Goal: Task Accomplishment & Management: Manage account settings

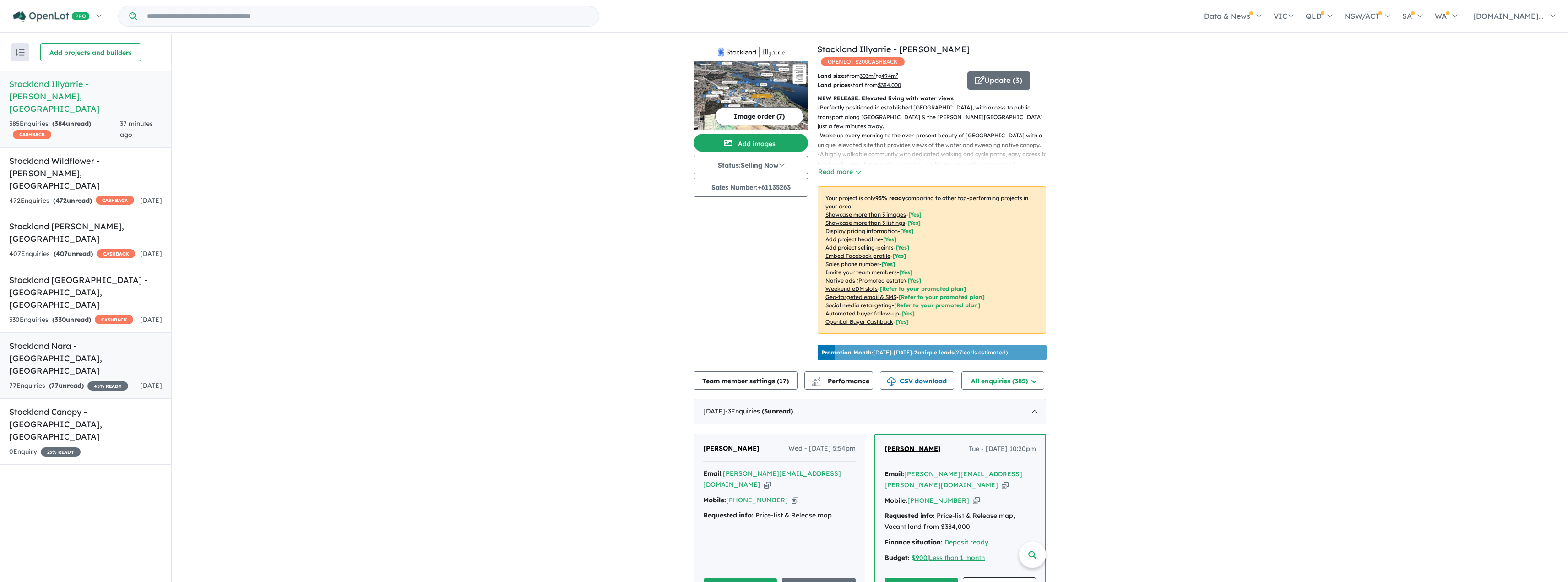
click at [112, 380] on div "77 Enquir ies ( 77 unread) 45 % READY" at bounding box center [69, 385] width 119 height 11
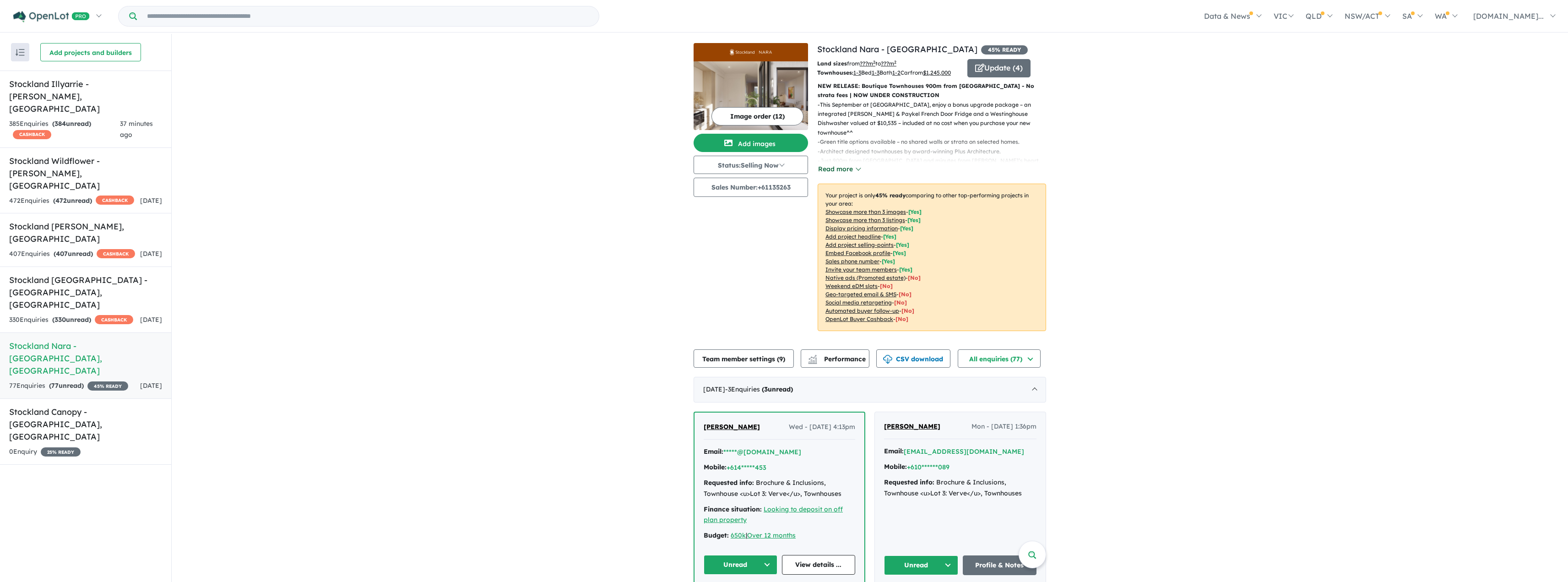
click at [786, 174] on button "Read more" at bounding box center [839, 169] width 43 height 10
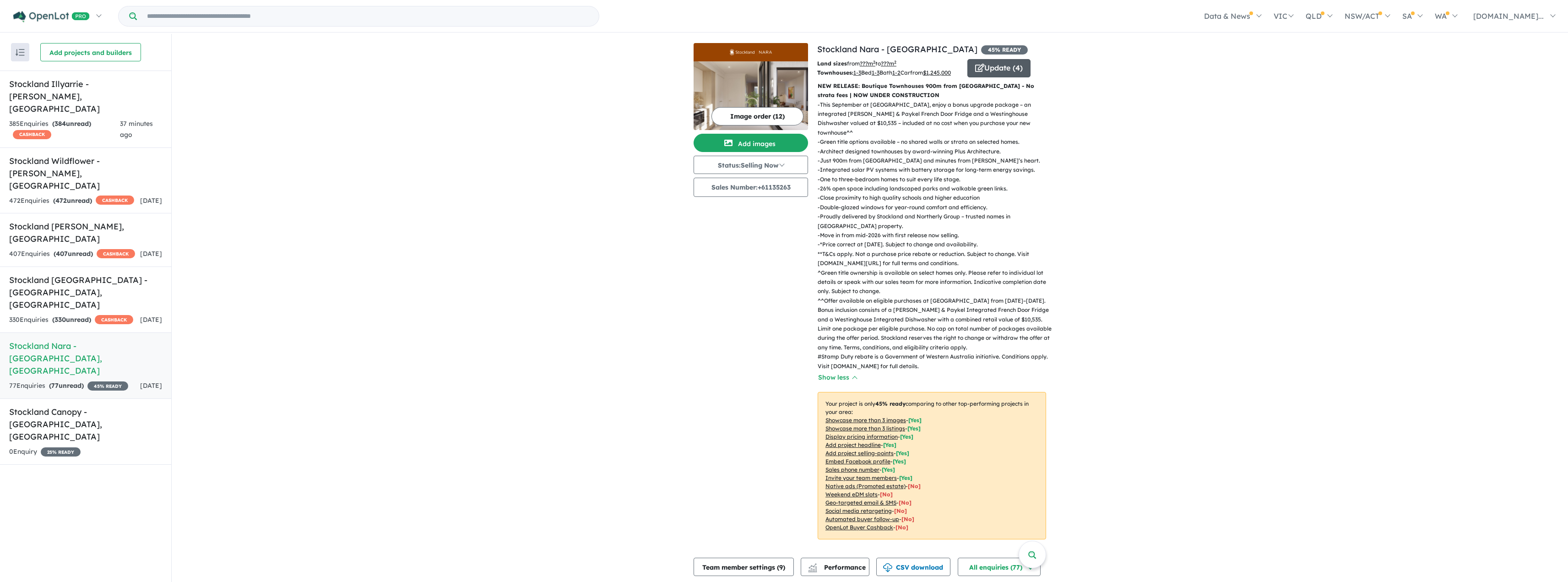
click at [786, 66] on button "Update ( 4 )" at bounding box center [999, 67] width 63 height 18
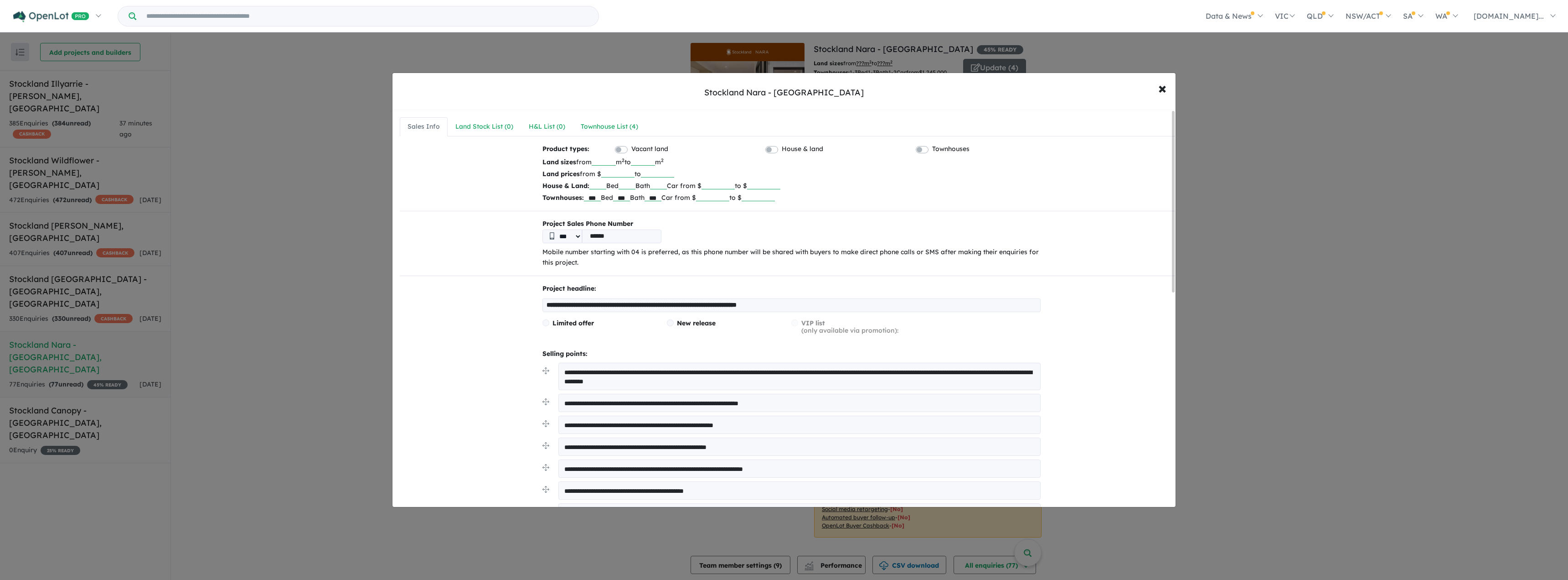
click at [729, 193] on input "*******" at bounding box center [713, 196] width 33 height 9
type input "*******"
type input "*"
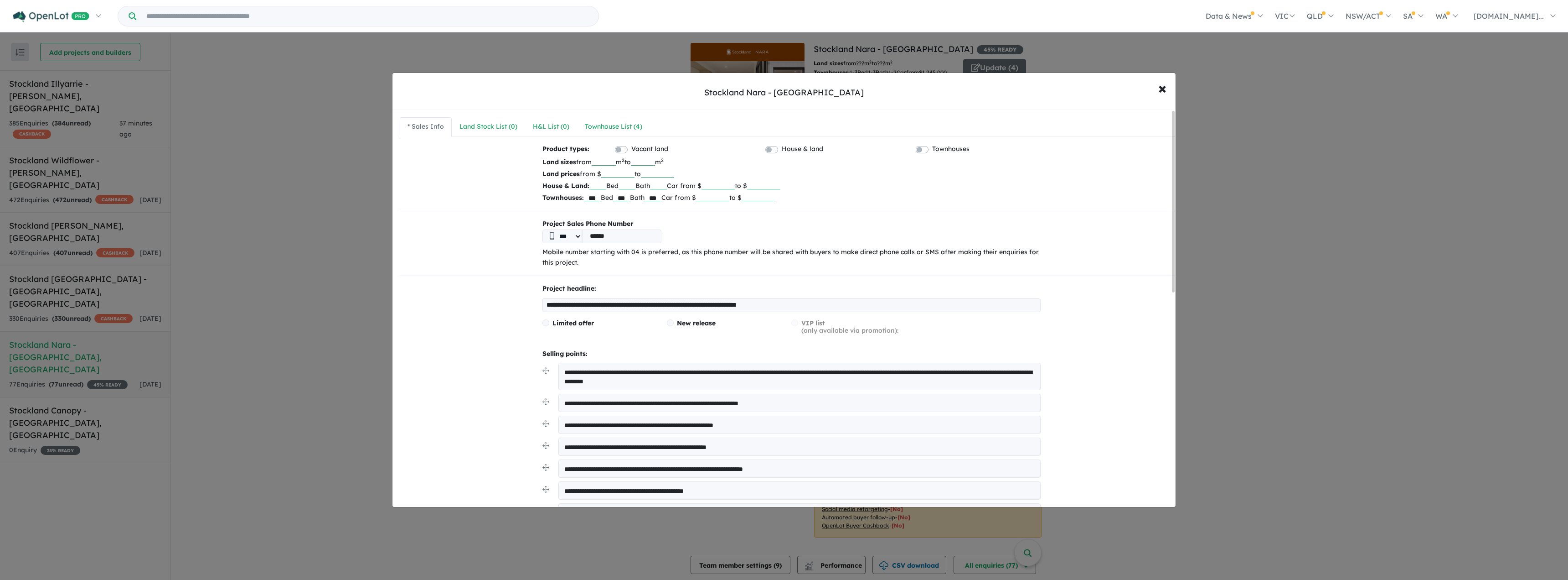
type input "*******"
click at [782, 190] on p "House & Land: Bed Bath Car from $ to $" at bounding box center [792, 186] width 498 height 12
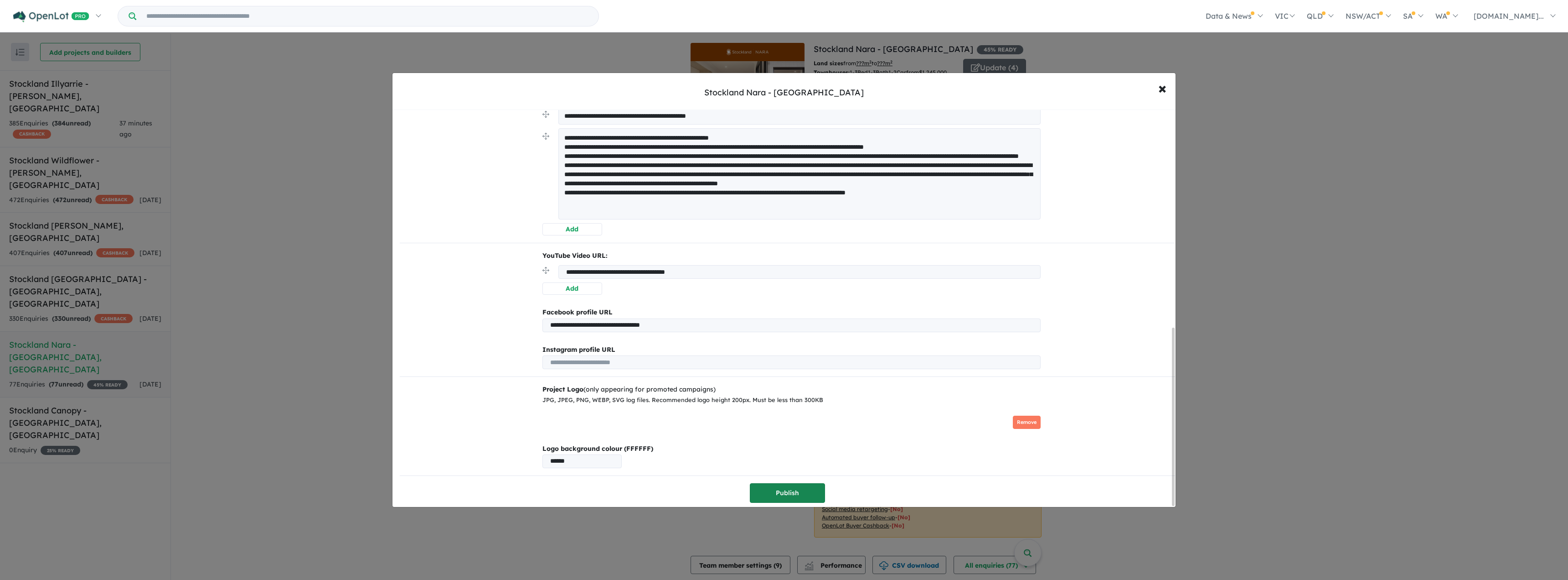
click at [781, 496] on button "Publish" at bounding box center [787, 492] width 76 height 20
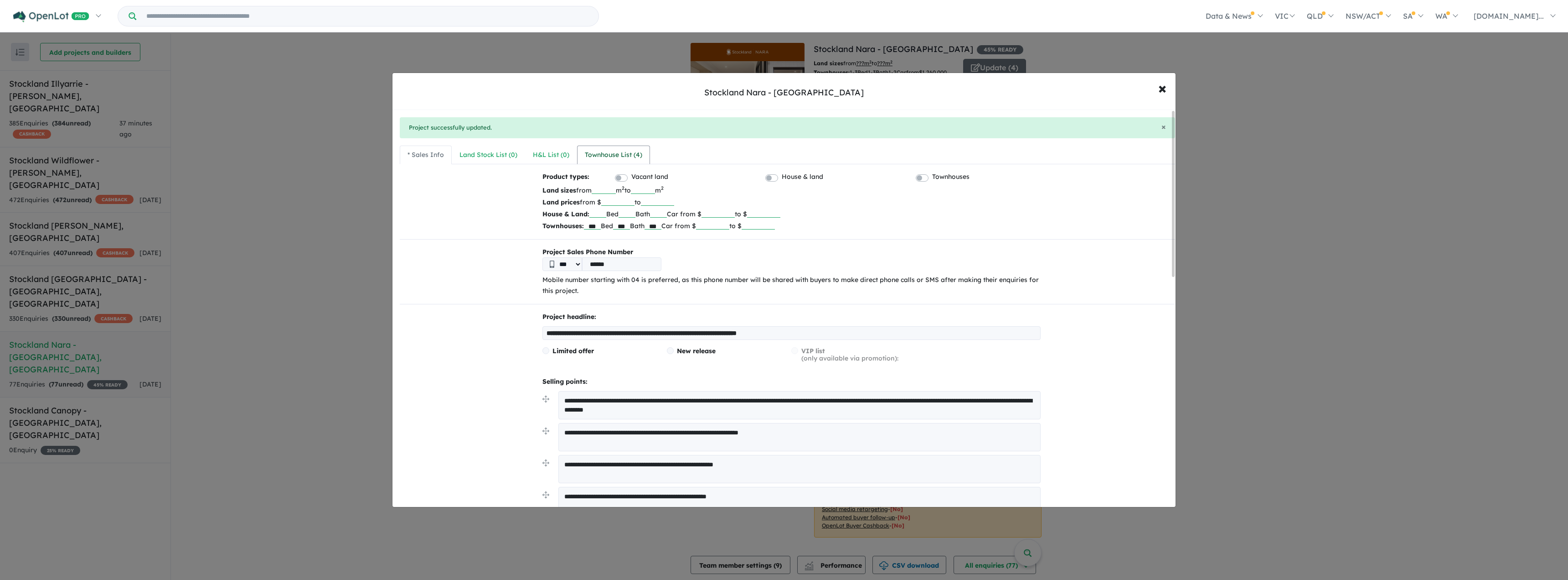
click at [603, 150] on div "Townhouse List ( 4 )" at bounding box center [613, 155] width 58 height 11
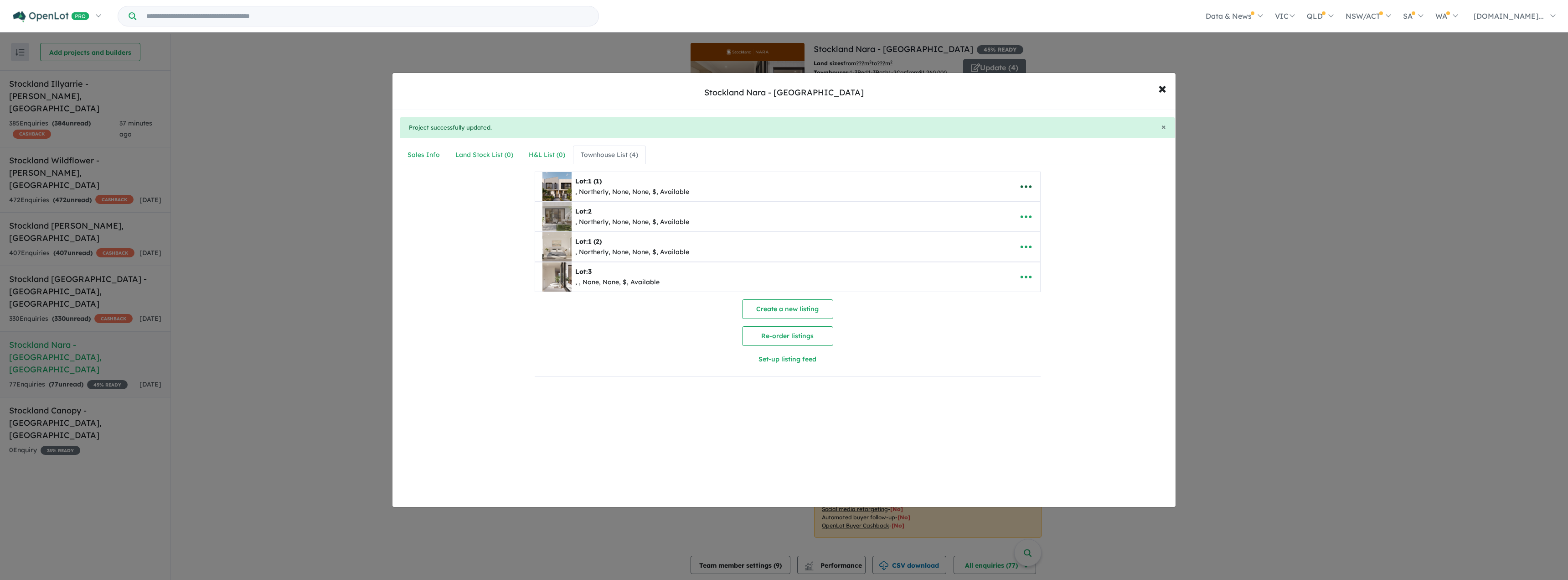
click at [782, 186] on icon "button" at bounding box center [1026, 186] width 14 height 14
click at [782, 210] on link "Edit" at bounding box center [1046, 209] width 68 height 21
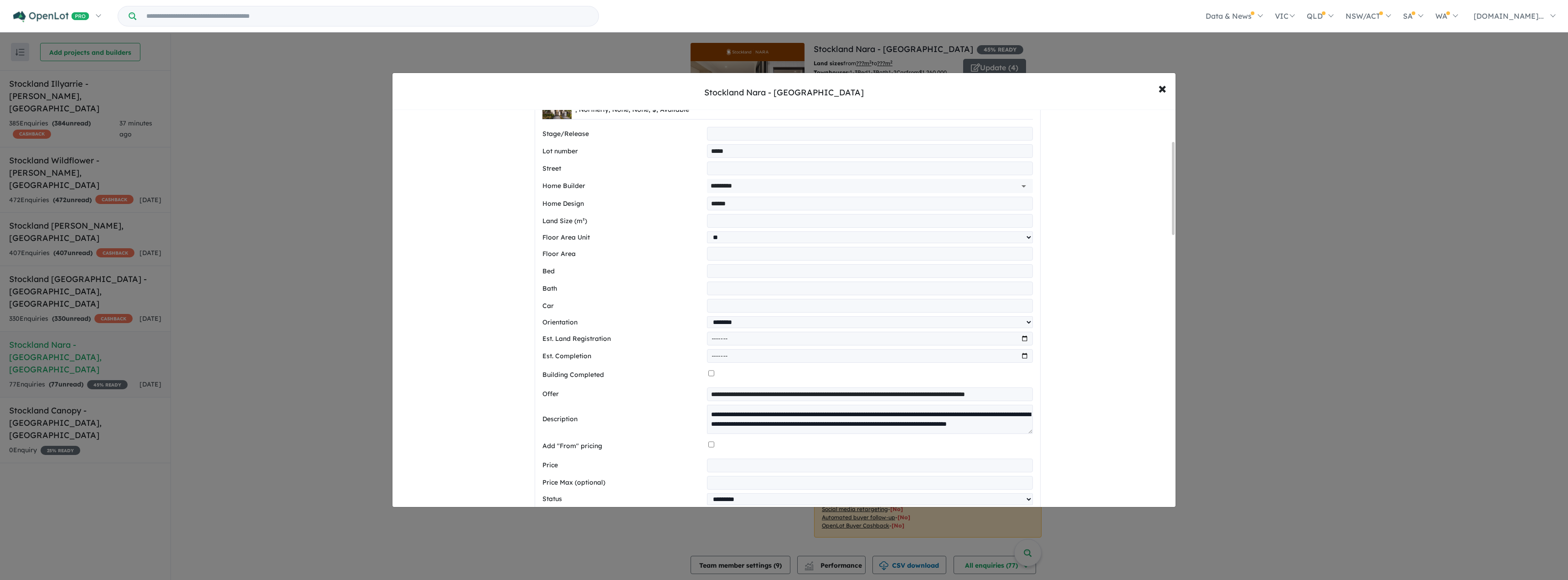
scroll to position [135, 0]
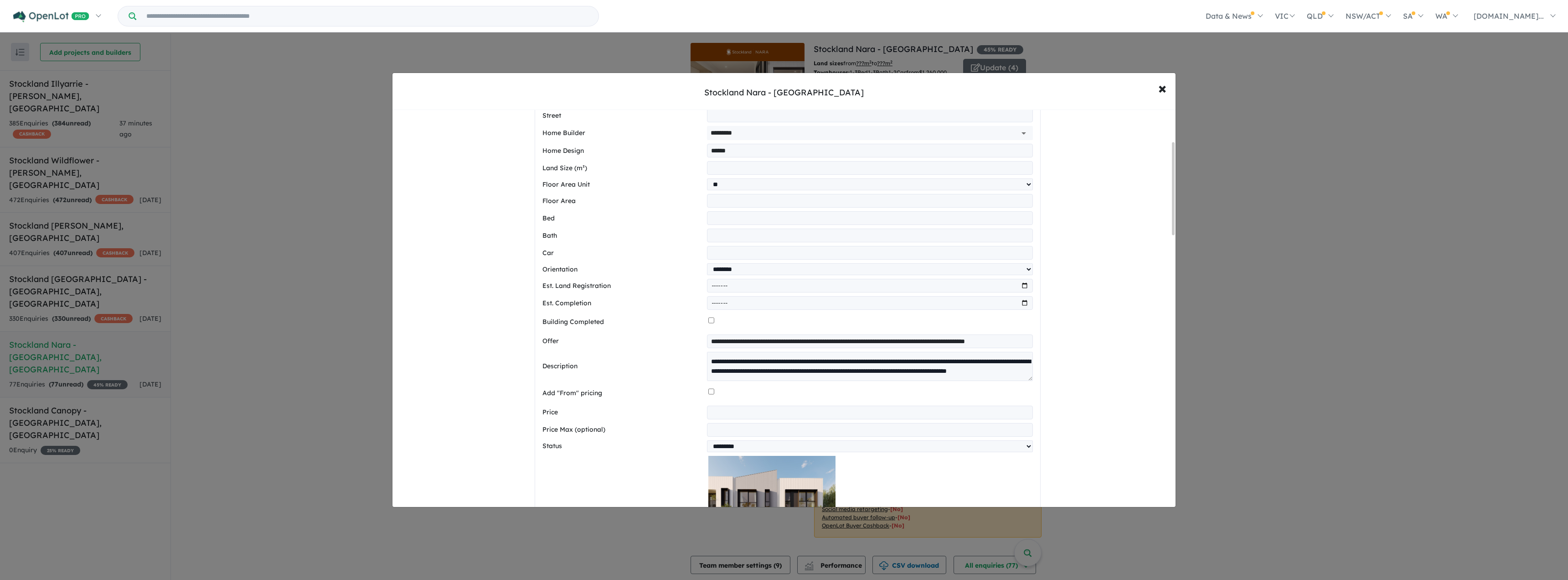
click at [735, 419] on input "number" at bounding box center [869, 412] width 325 height 14
click at [780, 417] on input "number" at bounding box center [869, 412] width 325 height 14
click at [735, 419] on input "number" at bounding box center [869, 412] width 325 height 14
type input "*"
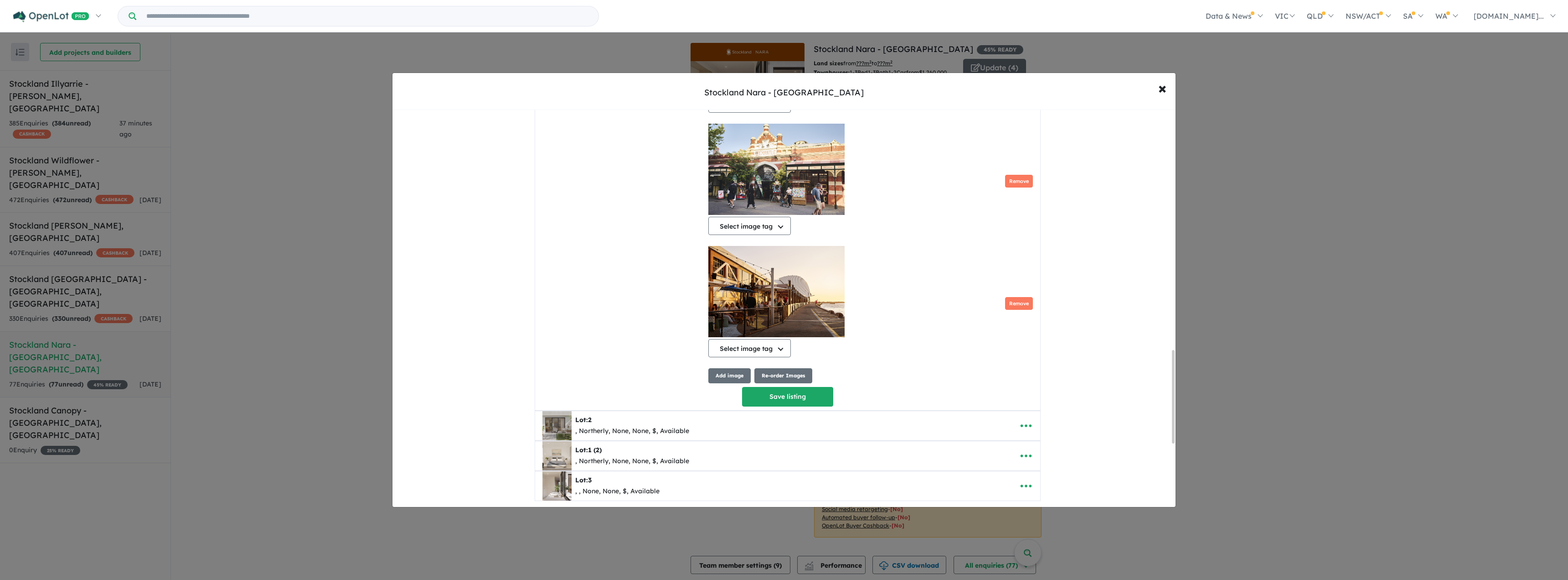
scroll to position [1296, 0]
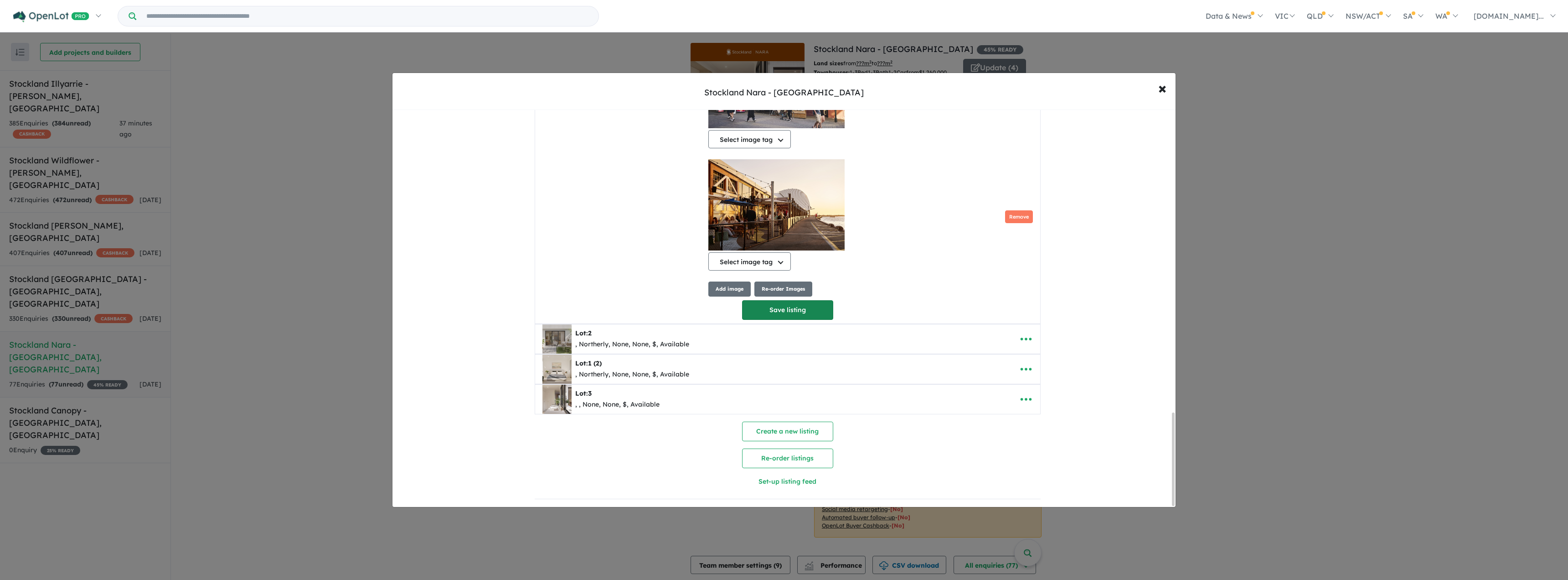
type input "*******"
click at [782, 302] on button "Save listing" at bounding box center [787, 309] width 91 height 20
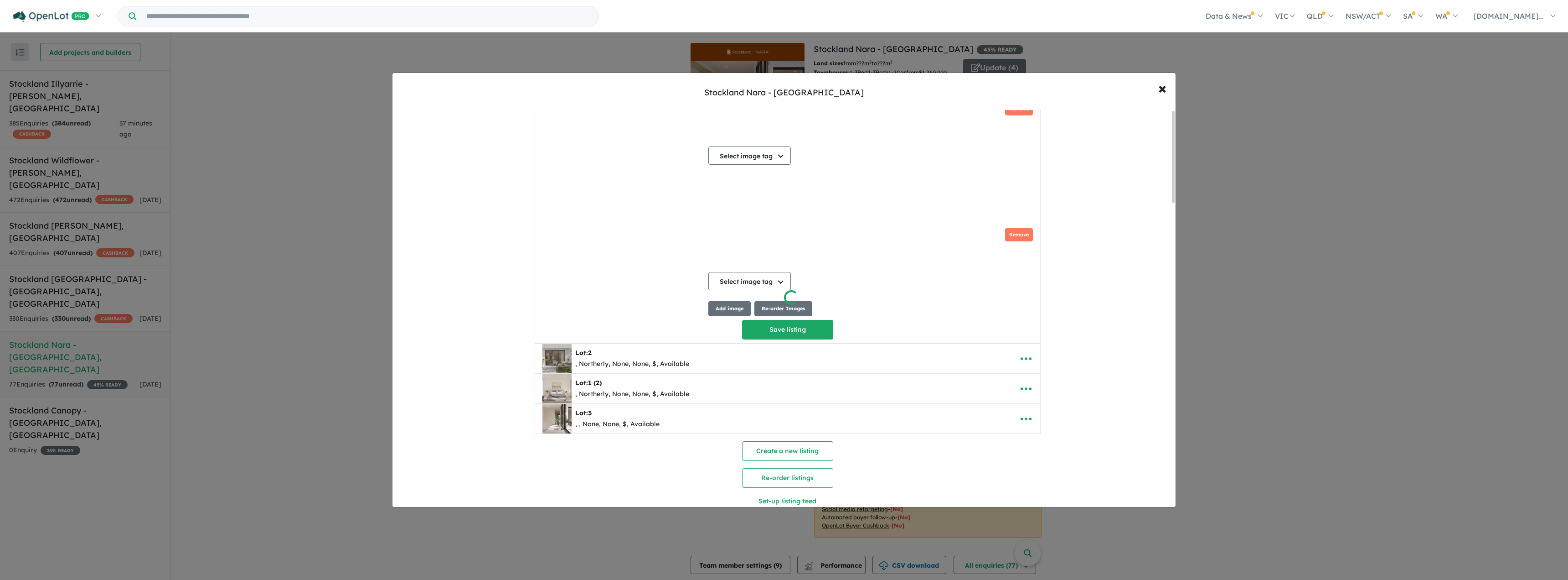
scroll to position [0, 0]
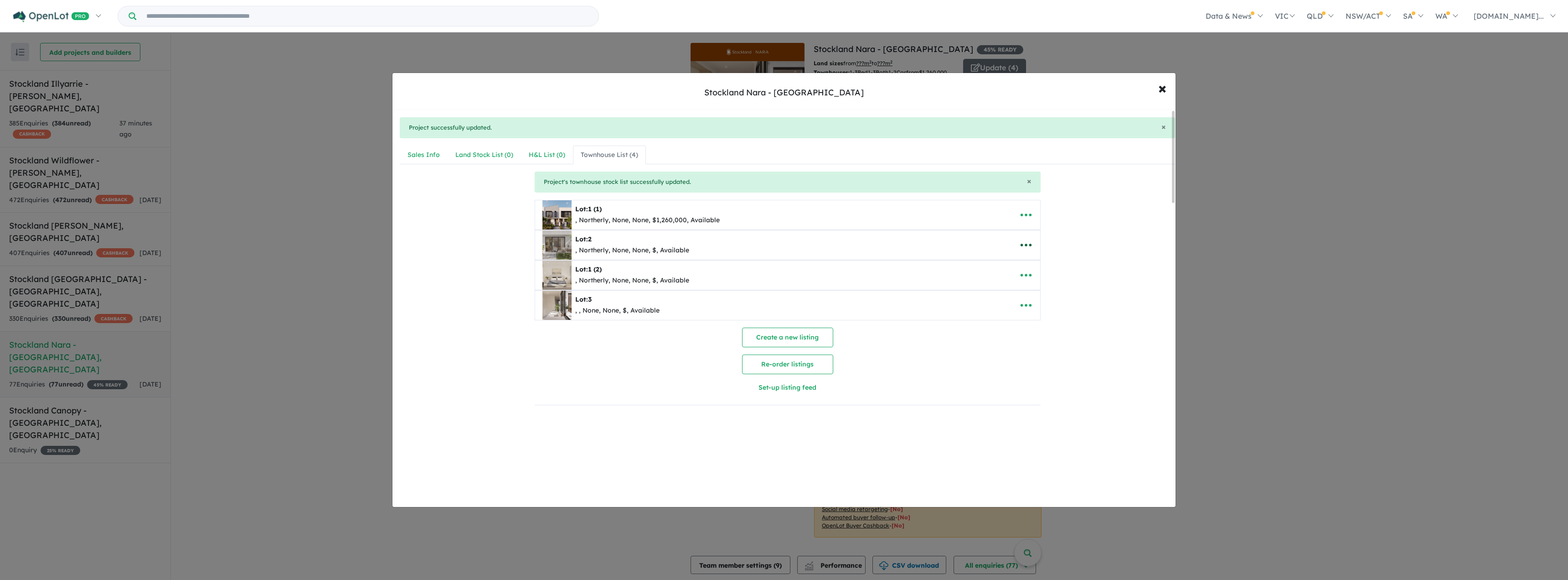
click at [782, 245] on icon "button" at bounding box center [1026, 245] width 14 height 14
click at [782, 269] on link "Edit" at bounding box center [1046, 267] width 68 height 21
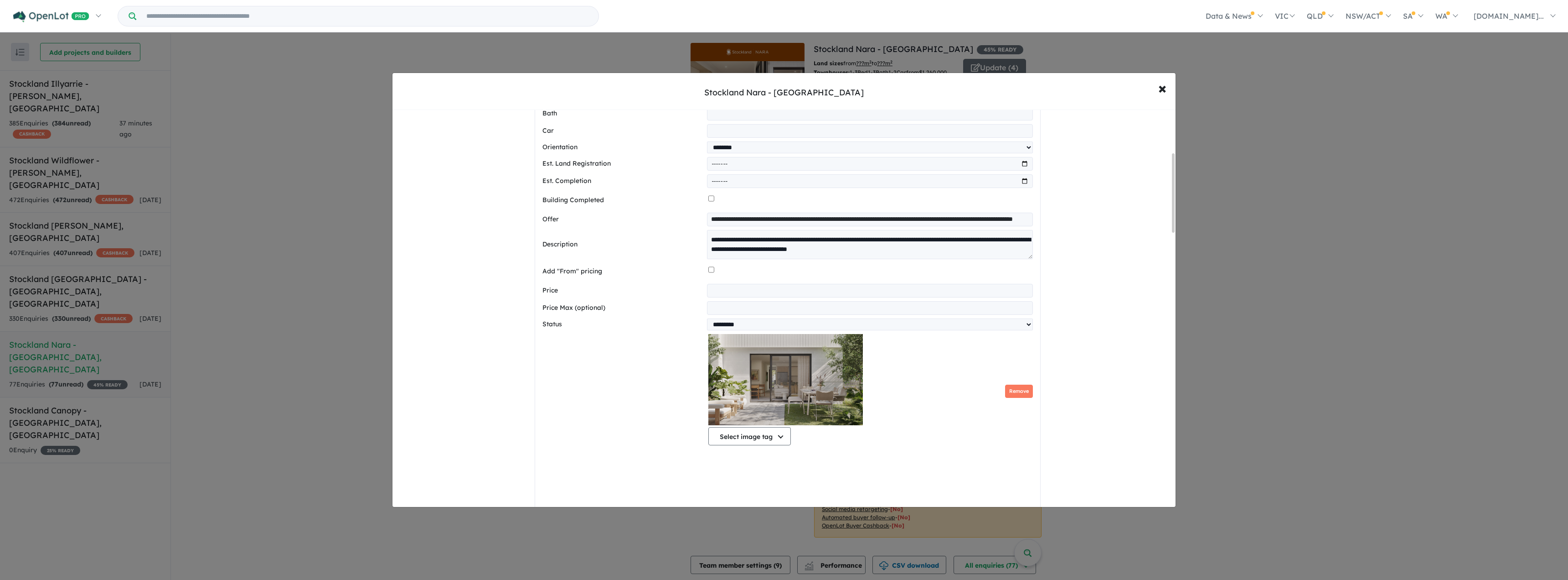
scroll to position [320, 0]
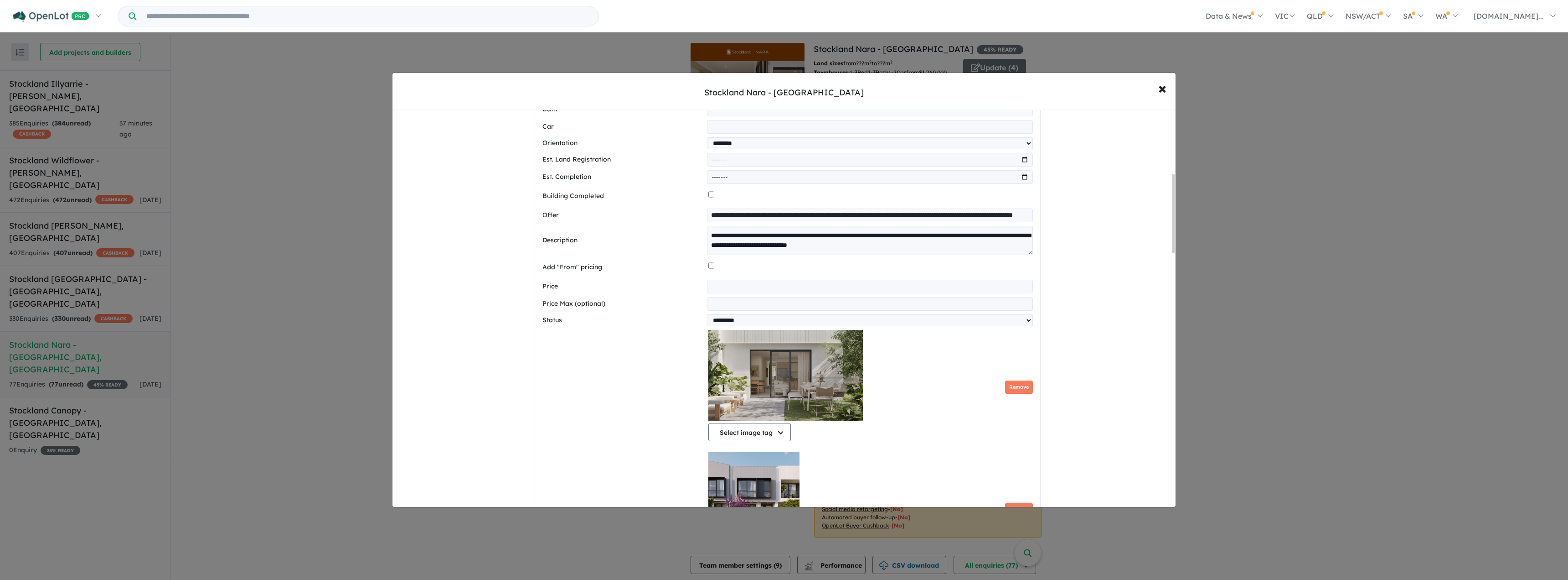
click at [732, 293] on input "number" at bounding box center [869, 286] width 325 height 14
type input "*******"
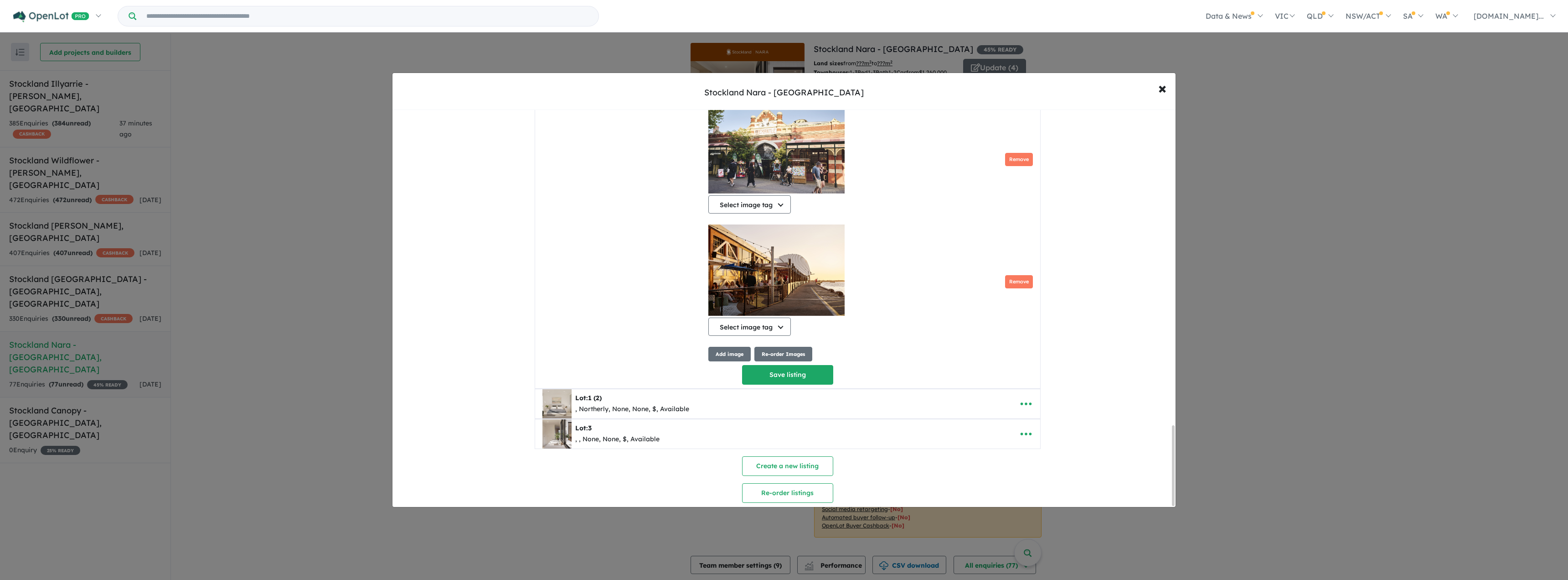
scroll to position [1568, 0]
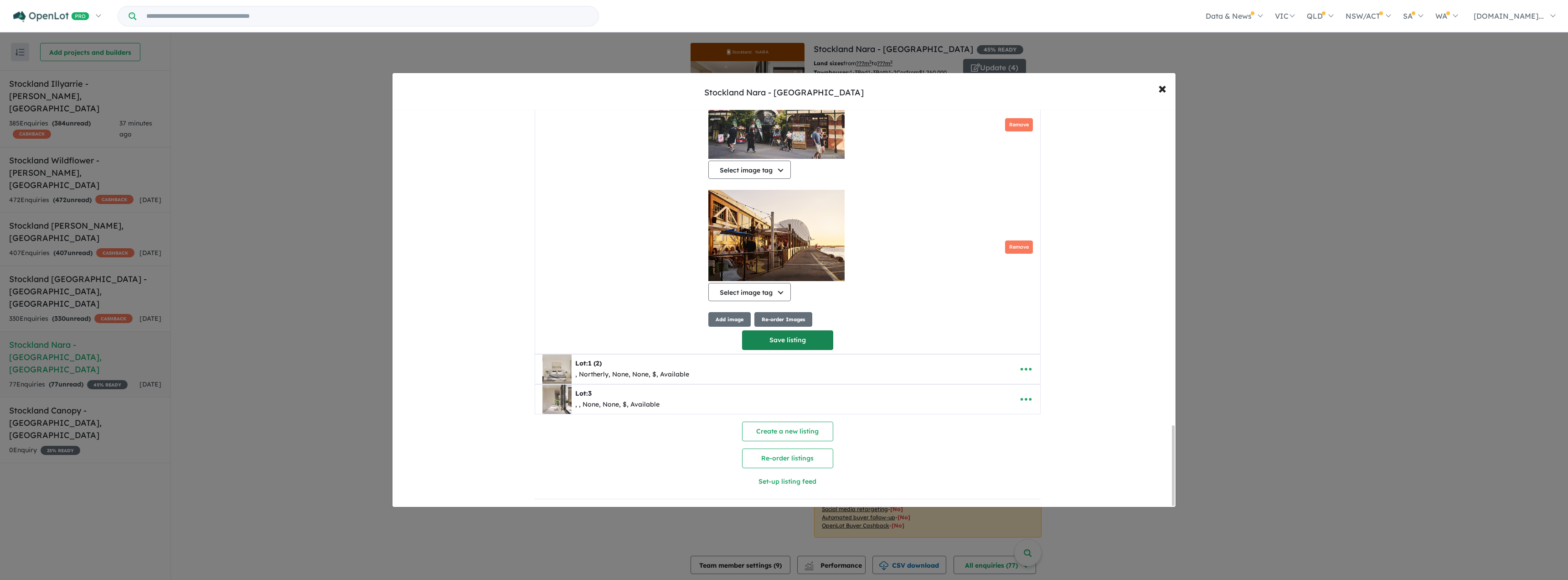
click at [782, 337] on button "Save listing" at bounding box center [787, 339] width 91 height 20
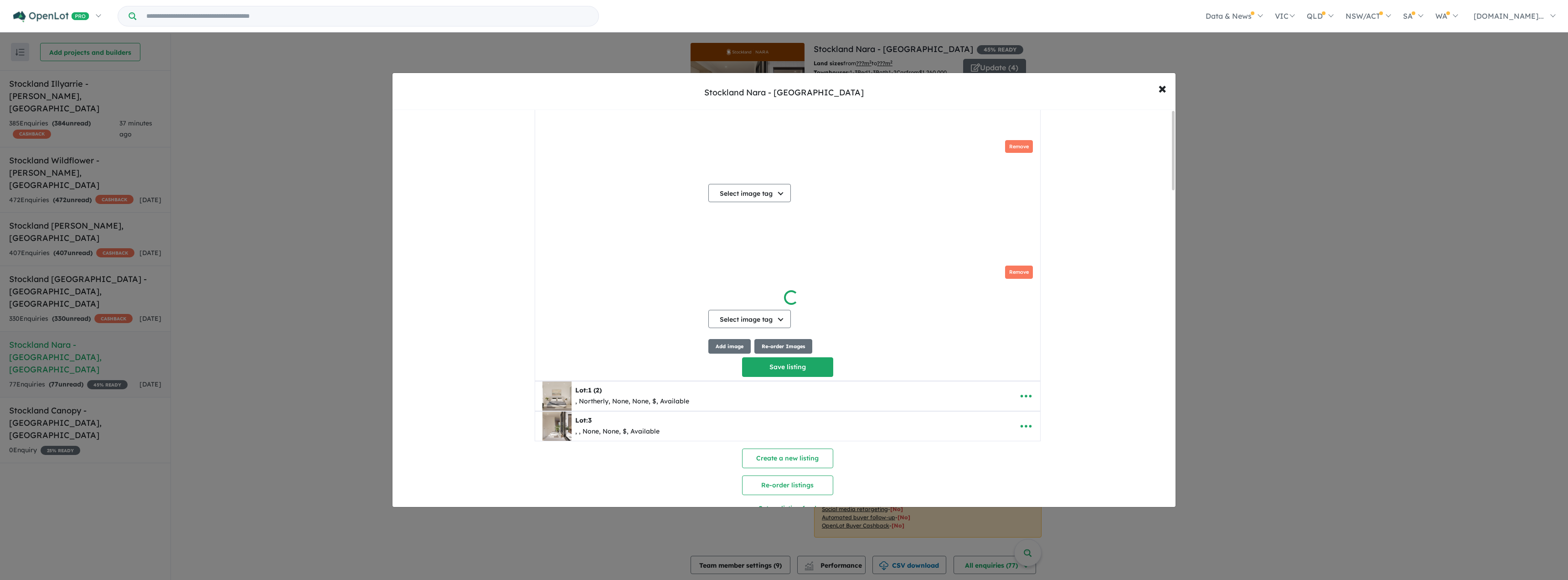
scroll to position [0, 0]
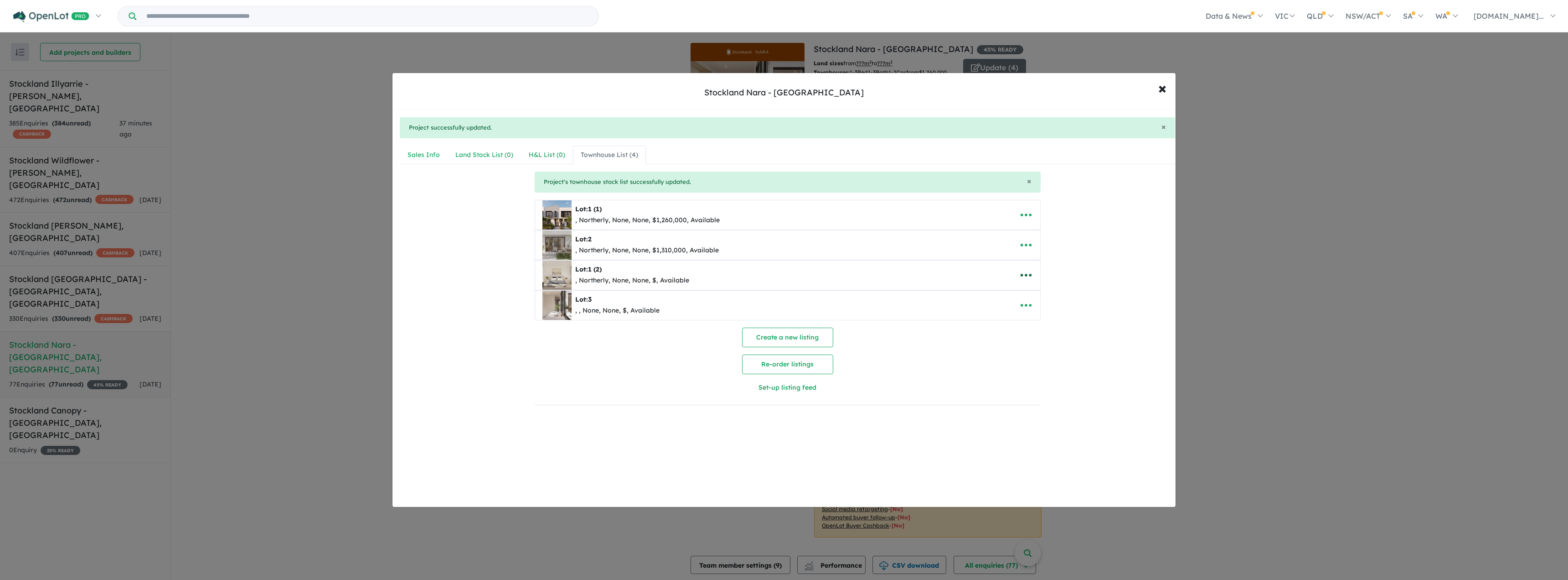
click at [782, 278] on icon "button" at bounding box center [1026, 275] width 14 height 14
click at [782, 301] on link "Edit" at bounding box center [1046, 297] width 68 height 21
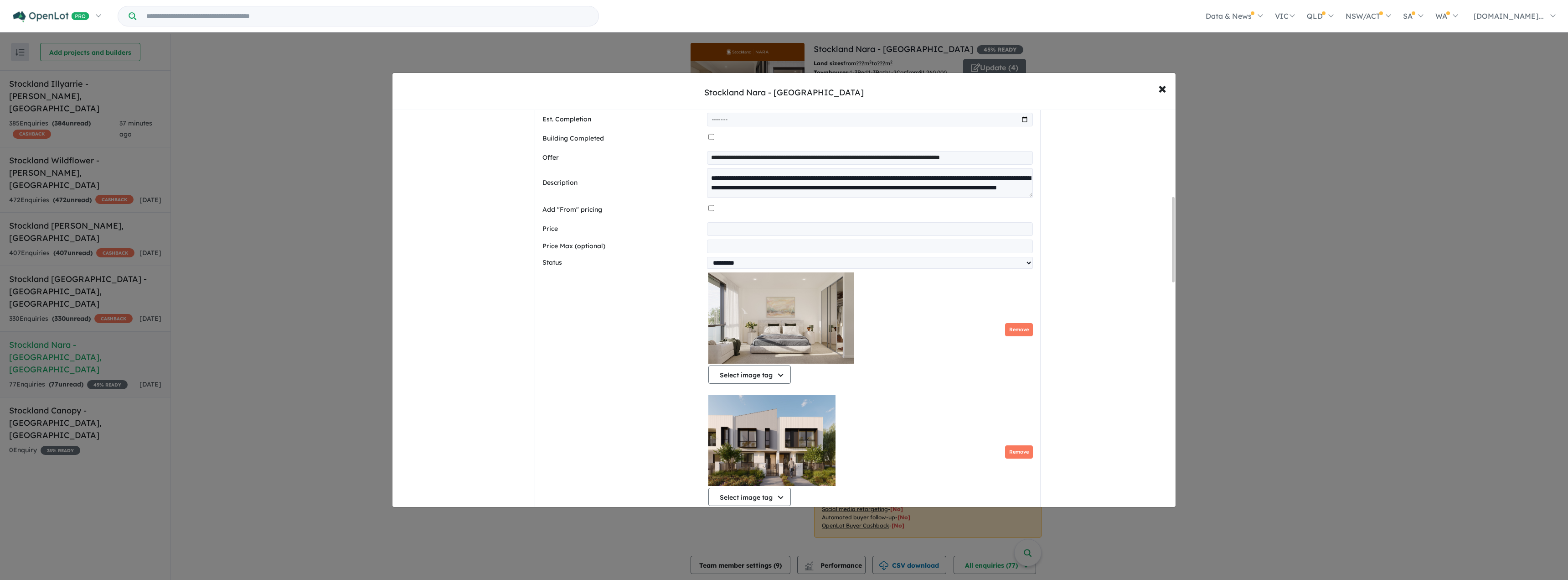
scroll to position [228, 0]
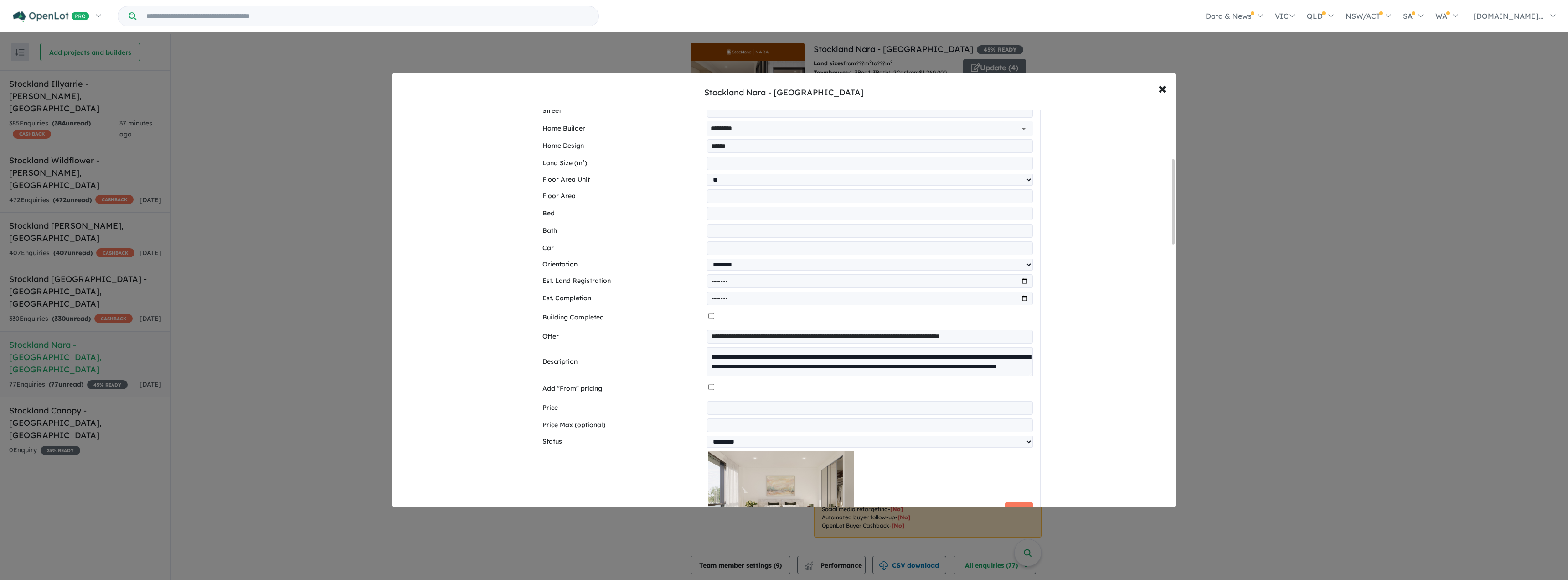
click at [720, 410] on input "number" at bounding box center [869, 408] width 325 height 14
type input "*******"
click at [598, 394] on label "Add "From" pricing" at bounding box center [623, 388] width 162 height 11
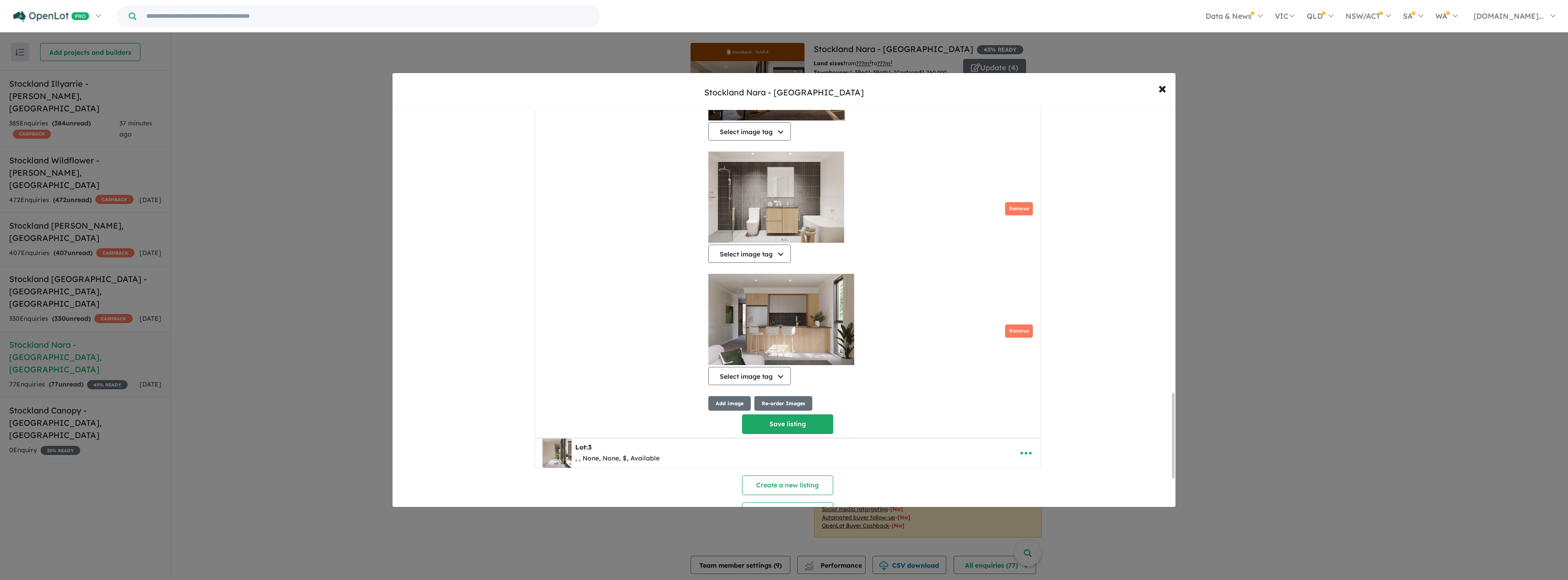
scroll to position [1446, 0]
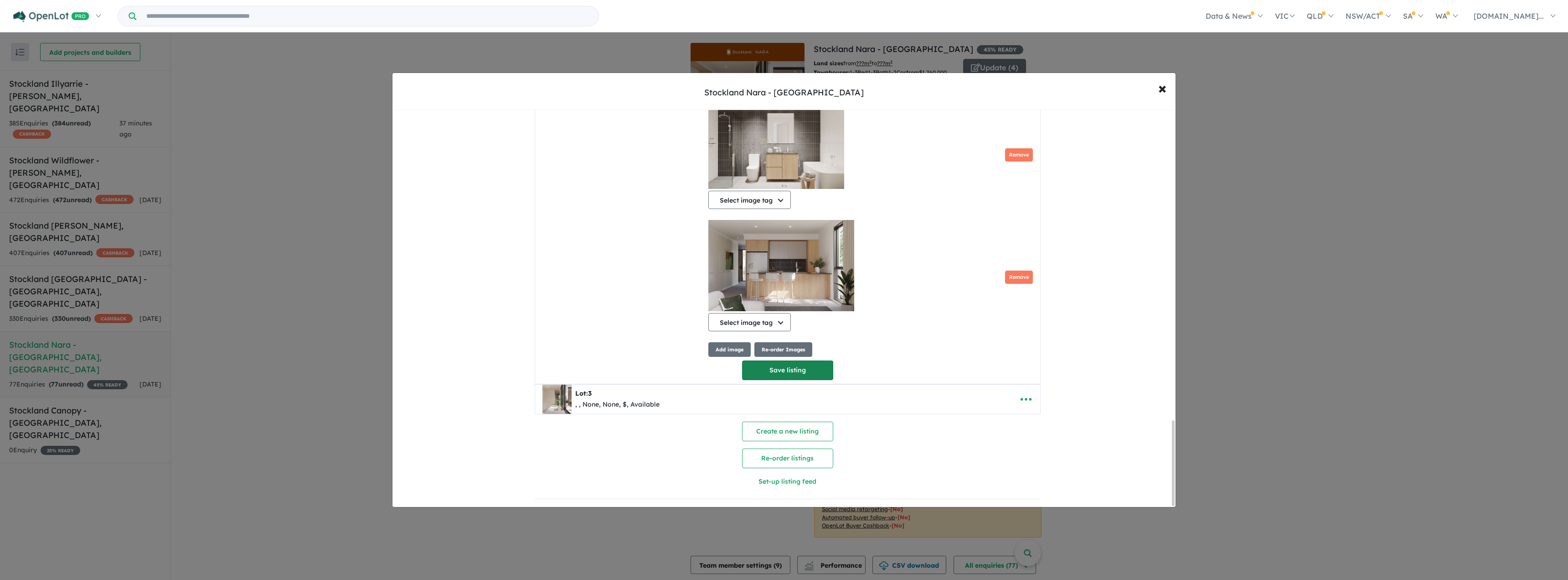
click at [765, 367] on button "Save listing" at bounding box center [787, 369] width 91 height 20
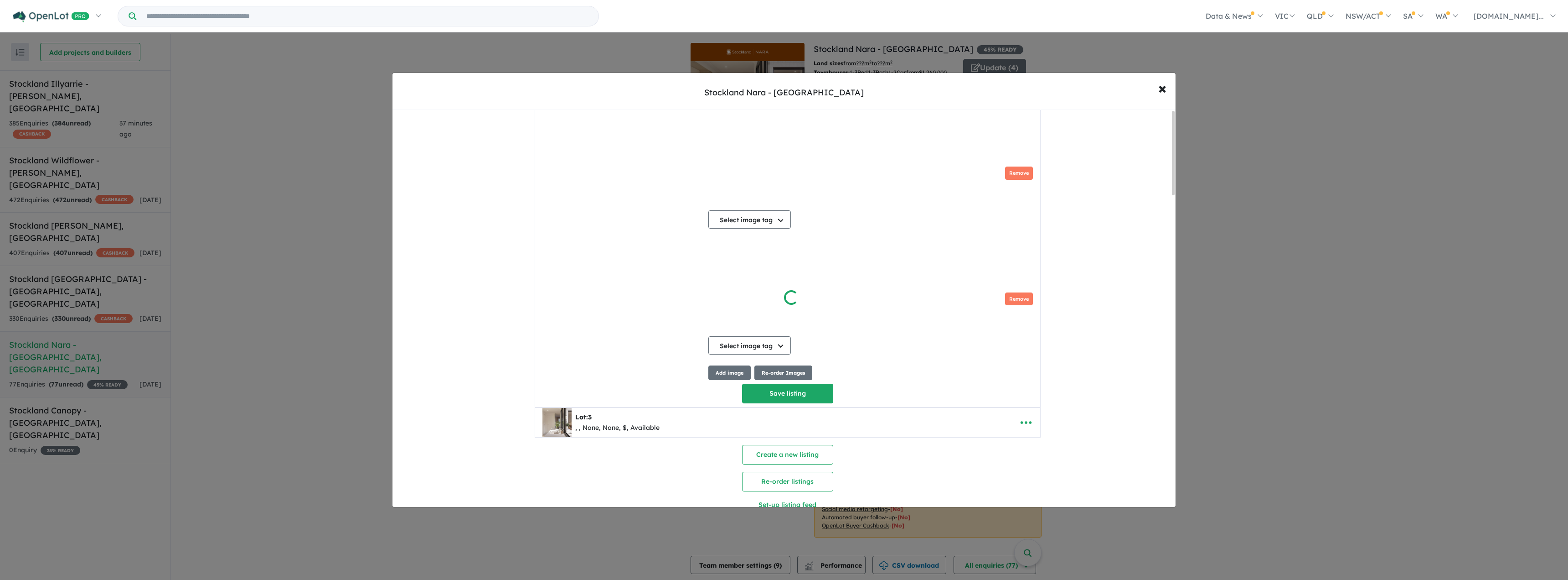
scroll to position [0, 0]
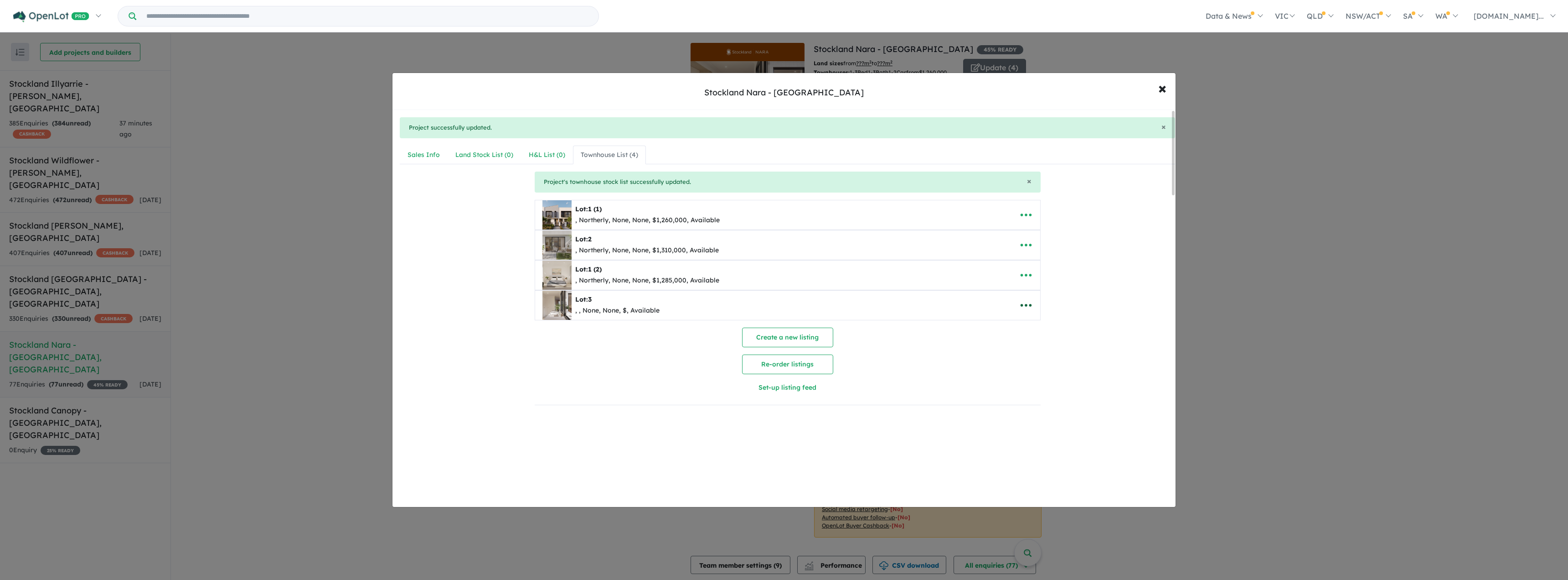
click at [782, 302] on icon "button" at bounding box center [1026, 305] width 14 height 14
click at [782, 327] on link "Edit" at bounding box center [1046, 327] width 68 height 21
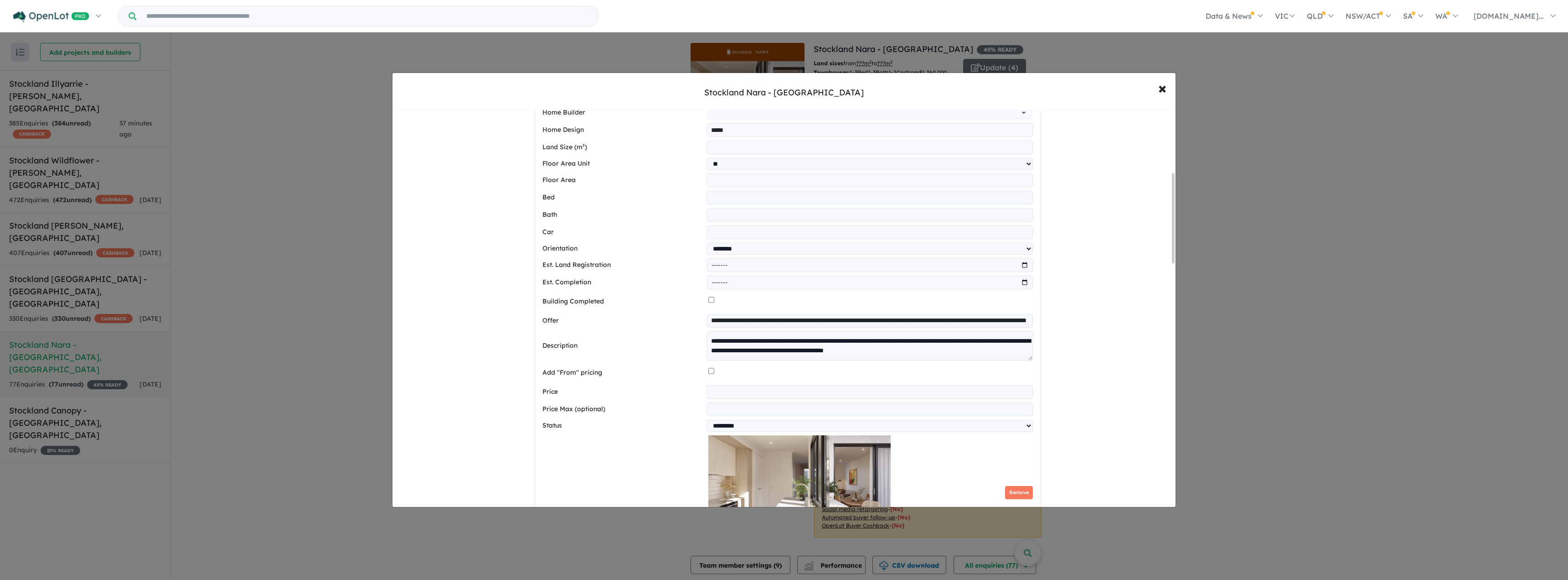
scroll to position [274, 0]
click at [713, 372] on div at bounding box center [871, 373] width 325 height 17
click at [719, 394] on input "number" at bounding box center [869, 393] width 325 height 14
type input "*******"
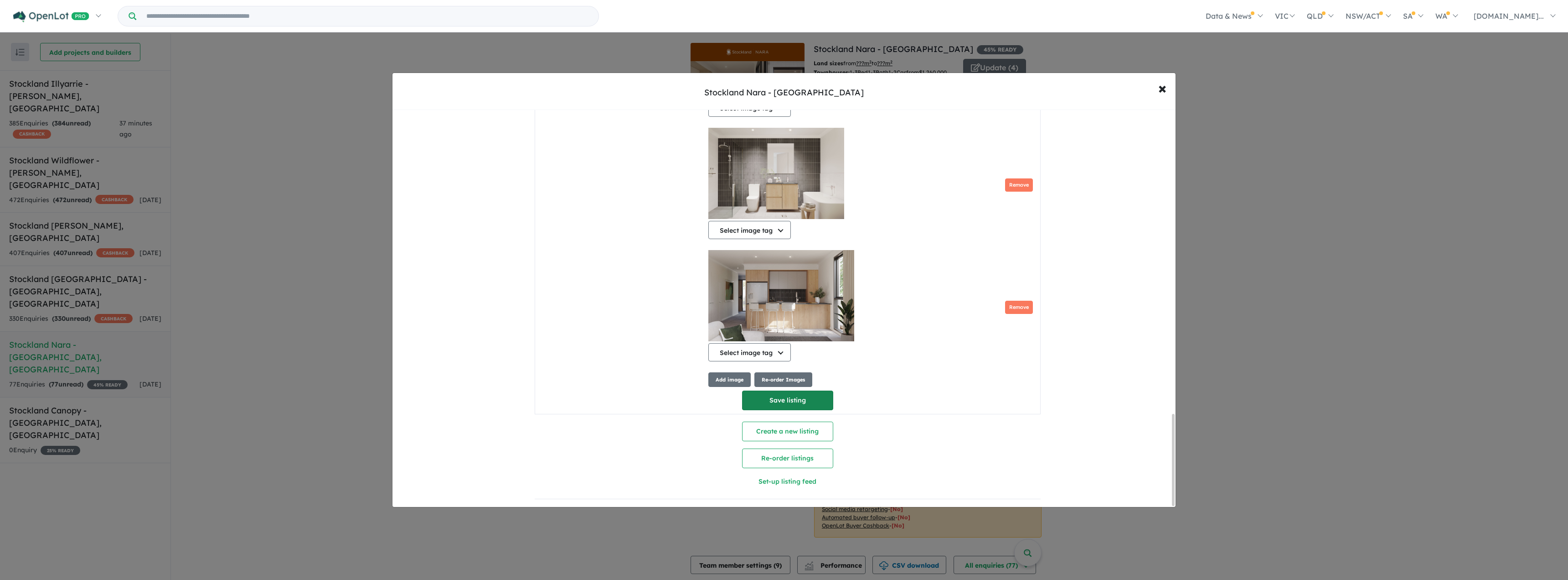
click at [782, 397] on button "Save listing" at bounding box center [787, 400] width 91 height 20
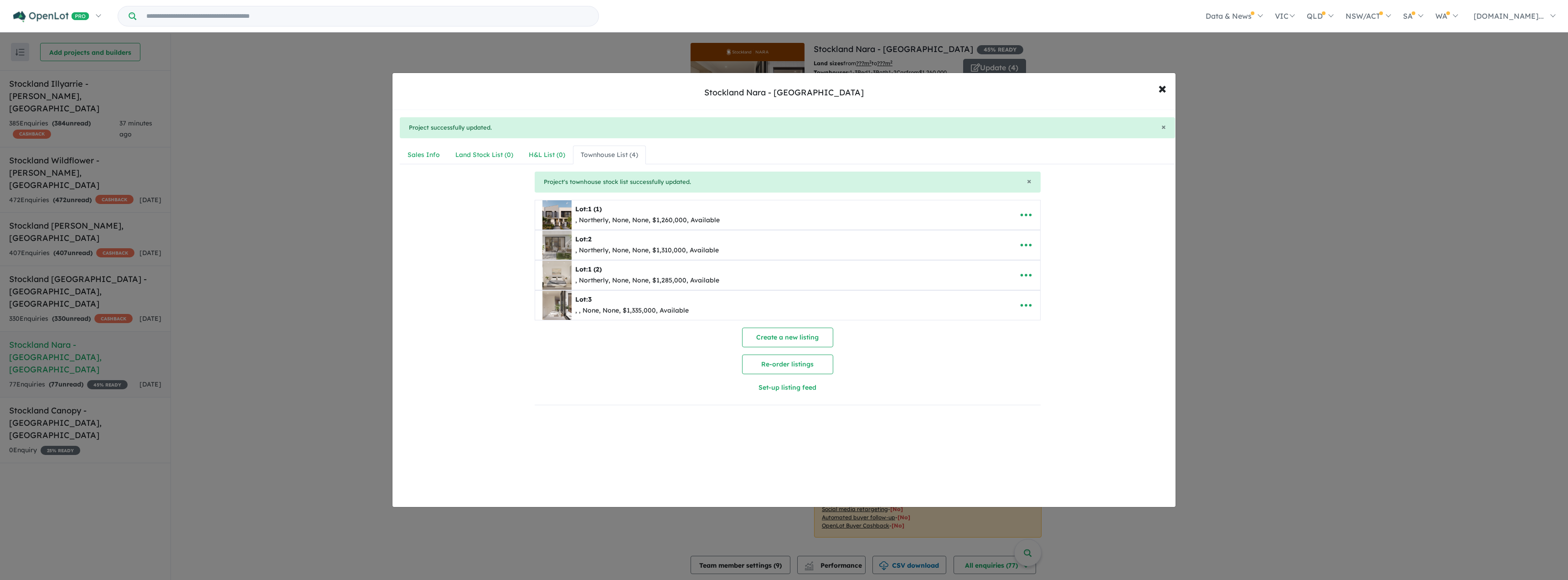
scroll to position [0, 0]
